Goal: Find specific page/section: Find specific page/section

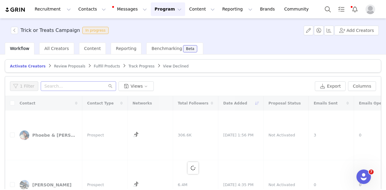
scroll to position [113, 0]
click at [72, 85] on input "text" at bounding box center [78, 86] width 75 height 10
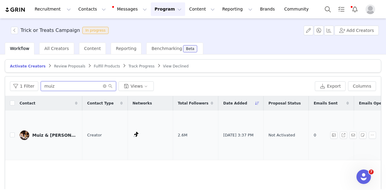
type input "muiz"
click at [38, 133] on div "Muiz & [PERSON_NAME]" at bounding box center [54, 135] width 45 height 5
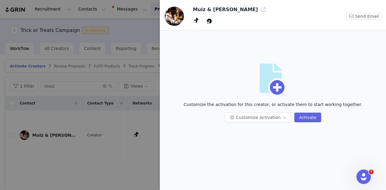
click at [259, 9] on button "button" at bounding box center [264, 10] width 10 height 10
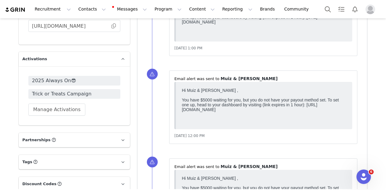
scroll to position [788, 0]
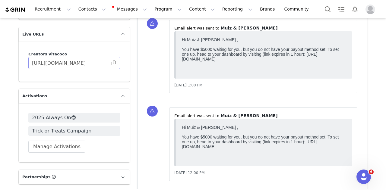
click at [112, 63] on span at bounding box center [114, 63] width 6 height 0
